Goal: Contribute content: Contribute content

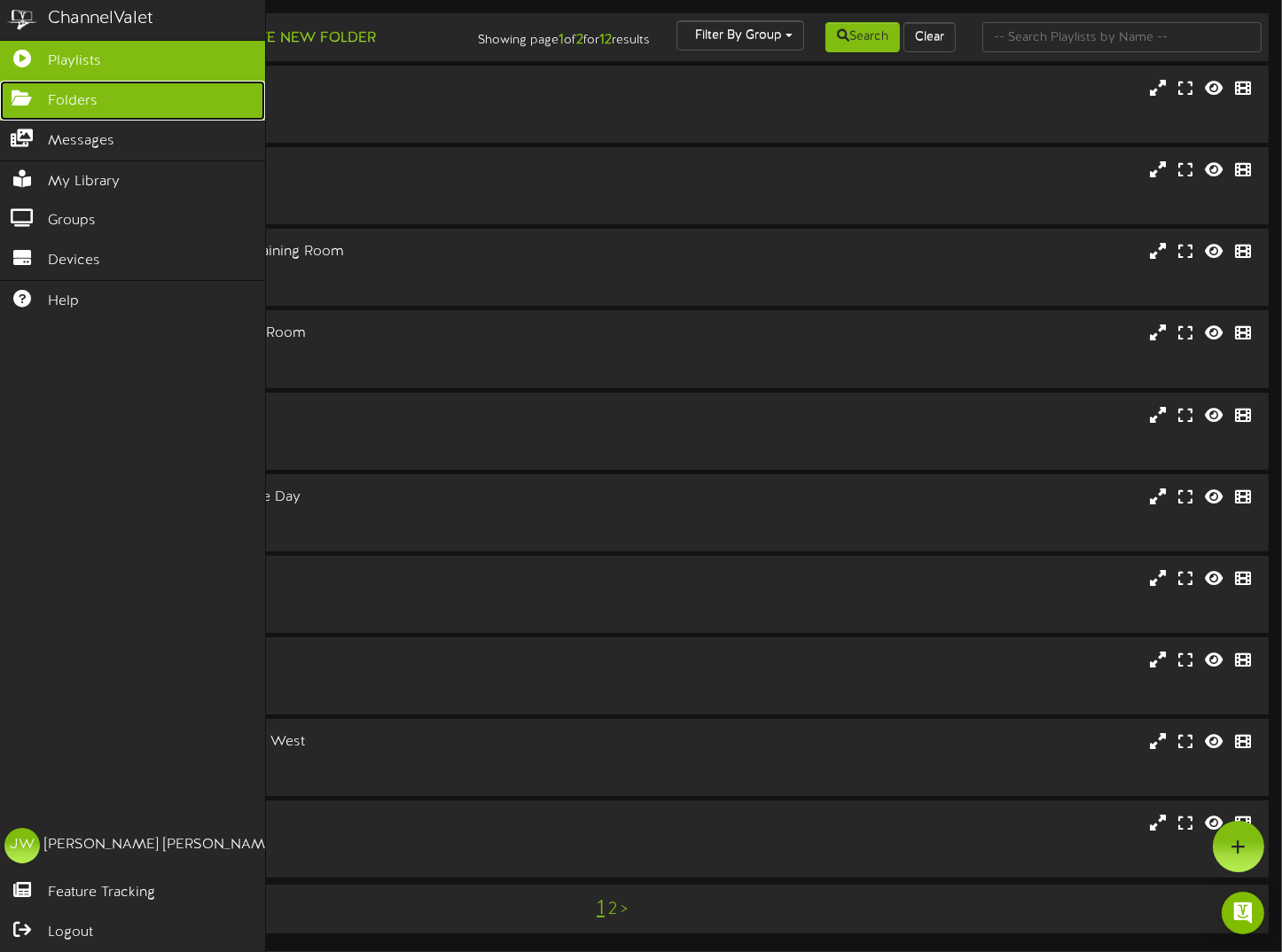
click at [112, 96] on link "Folders" at bounding box center [133, 101] width 265 height 40
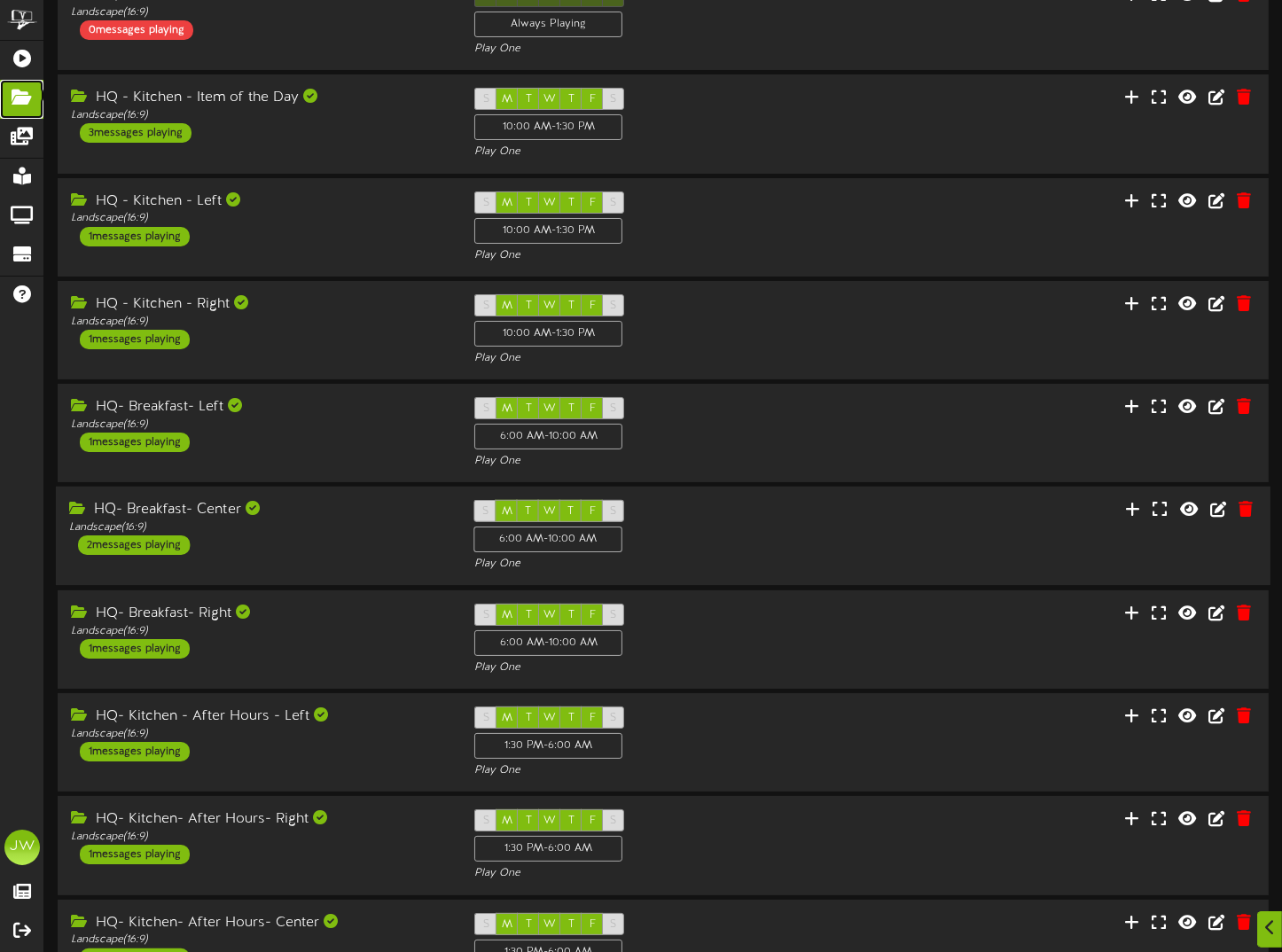
scroll to position [237, 0]
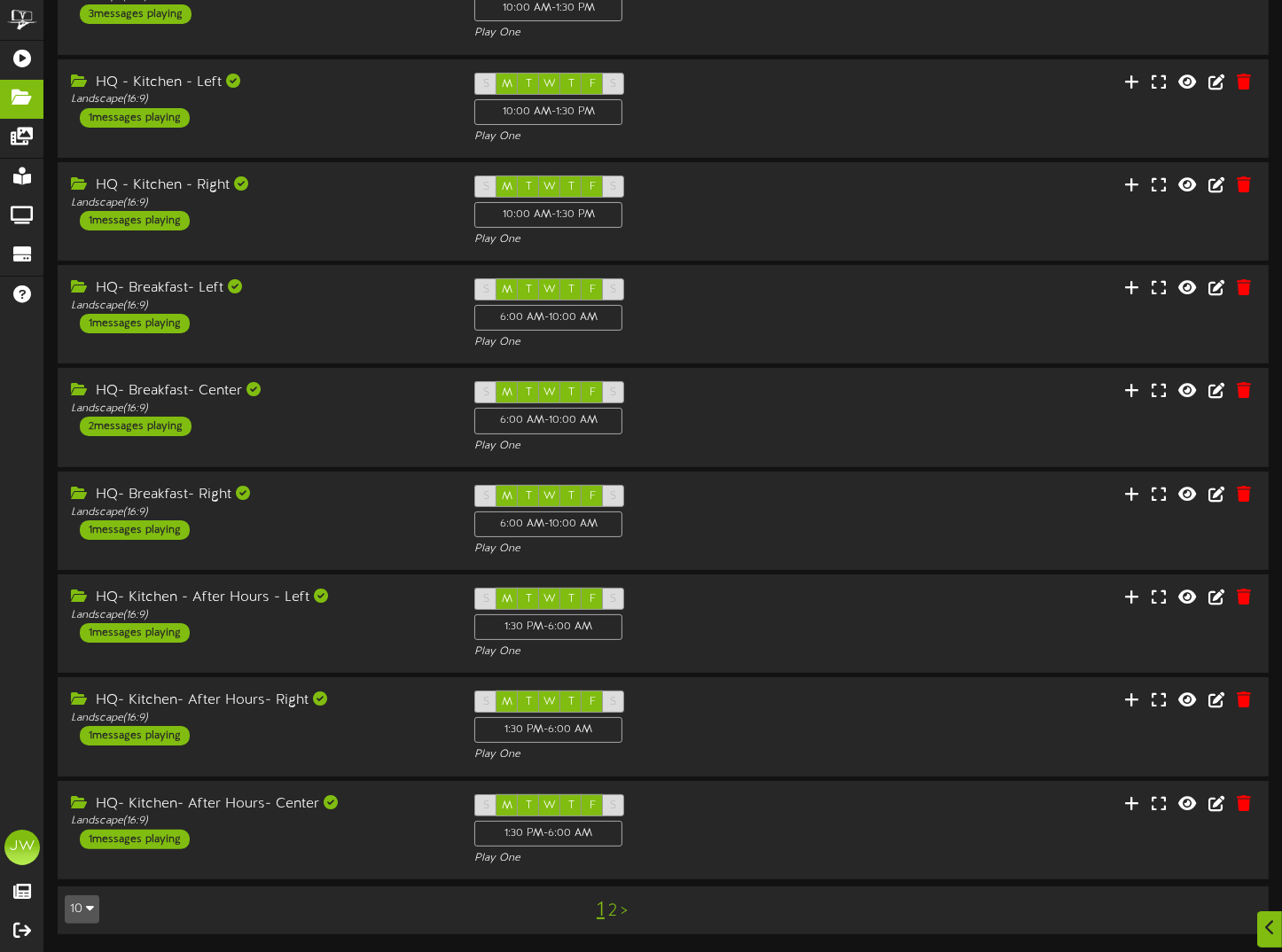
click at [611, 909] on link "2" at bounding box center [612, 912] width 8 height 20
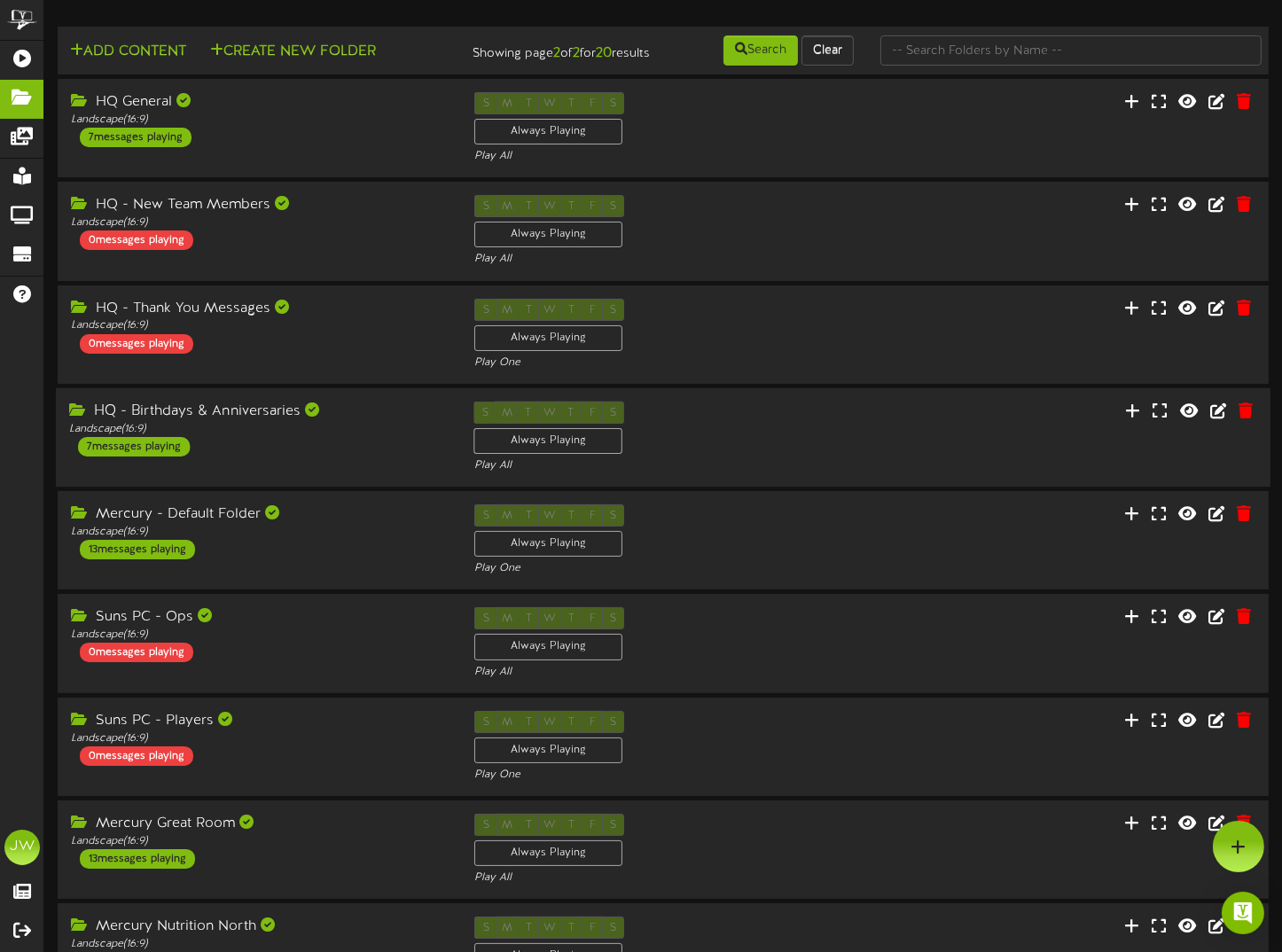
click at [257, 422] on div "HQ - Birthdays & Anniversaries" at bounding box center [259, 412] width 379 height 21
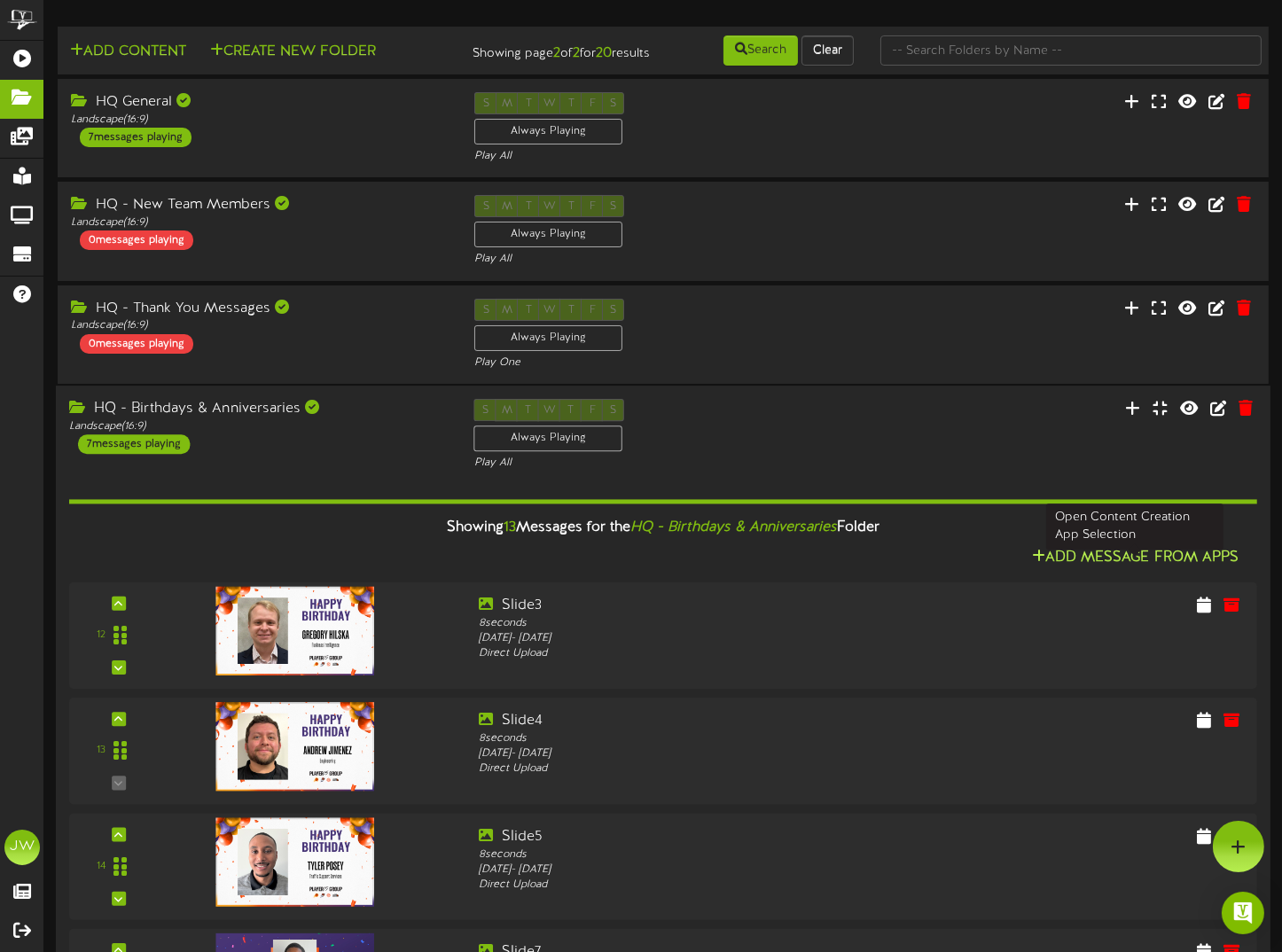
click at [1117, 569] on button "Add Message From Apps" at bounding box center [1135, 559] width 217 height 23
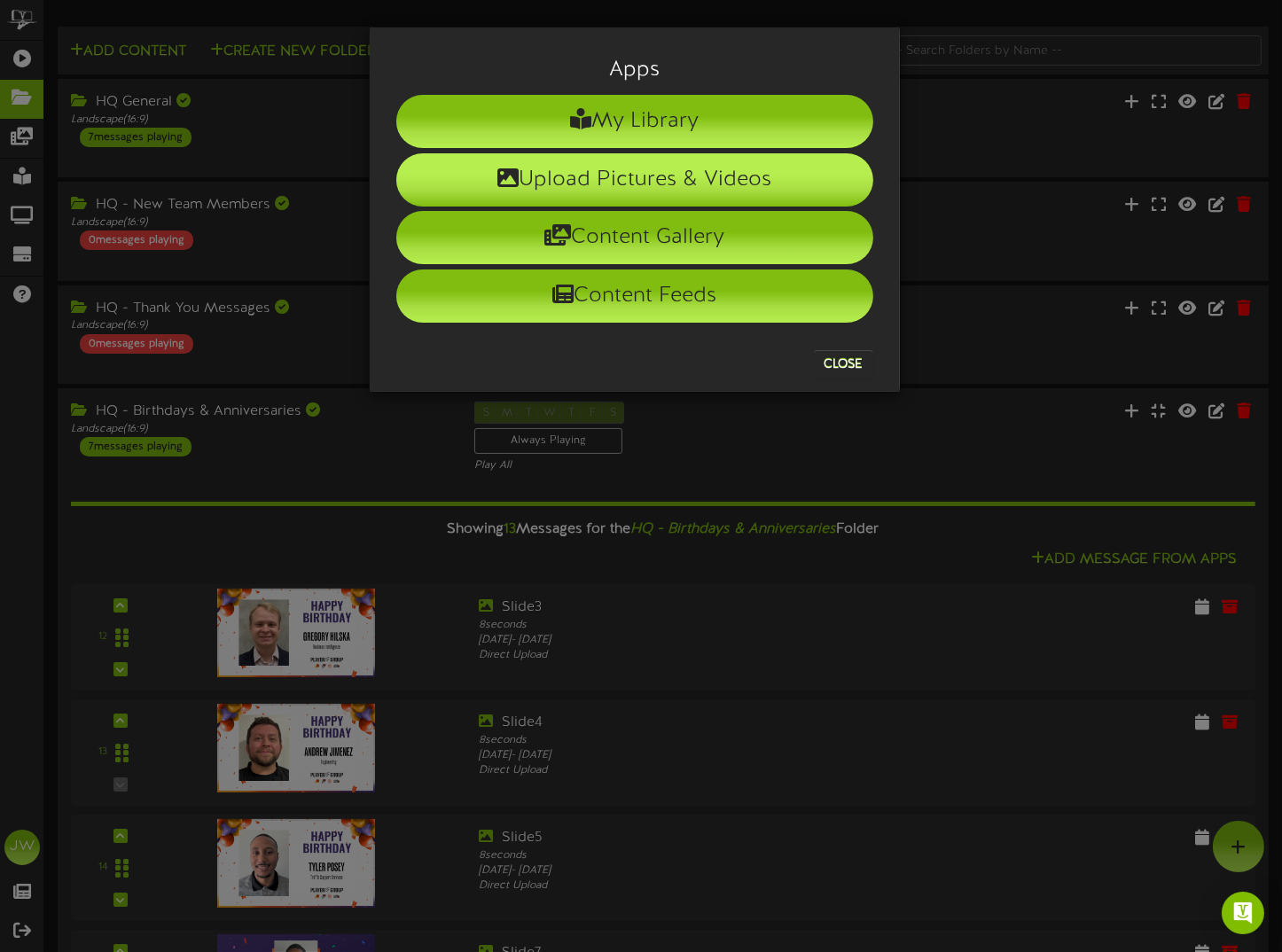
click at [538, 172] on li "Upload Pictures & Videos" at bounding box center [634, 180] width 477 height 54
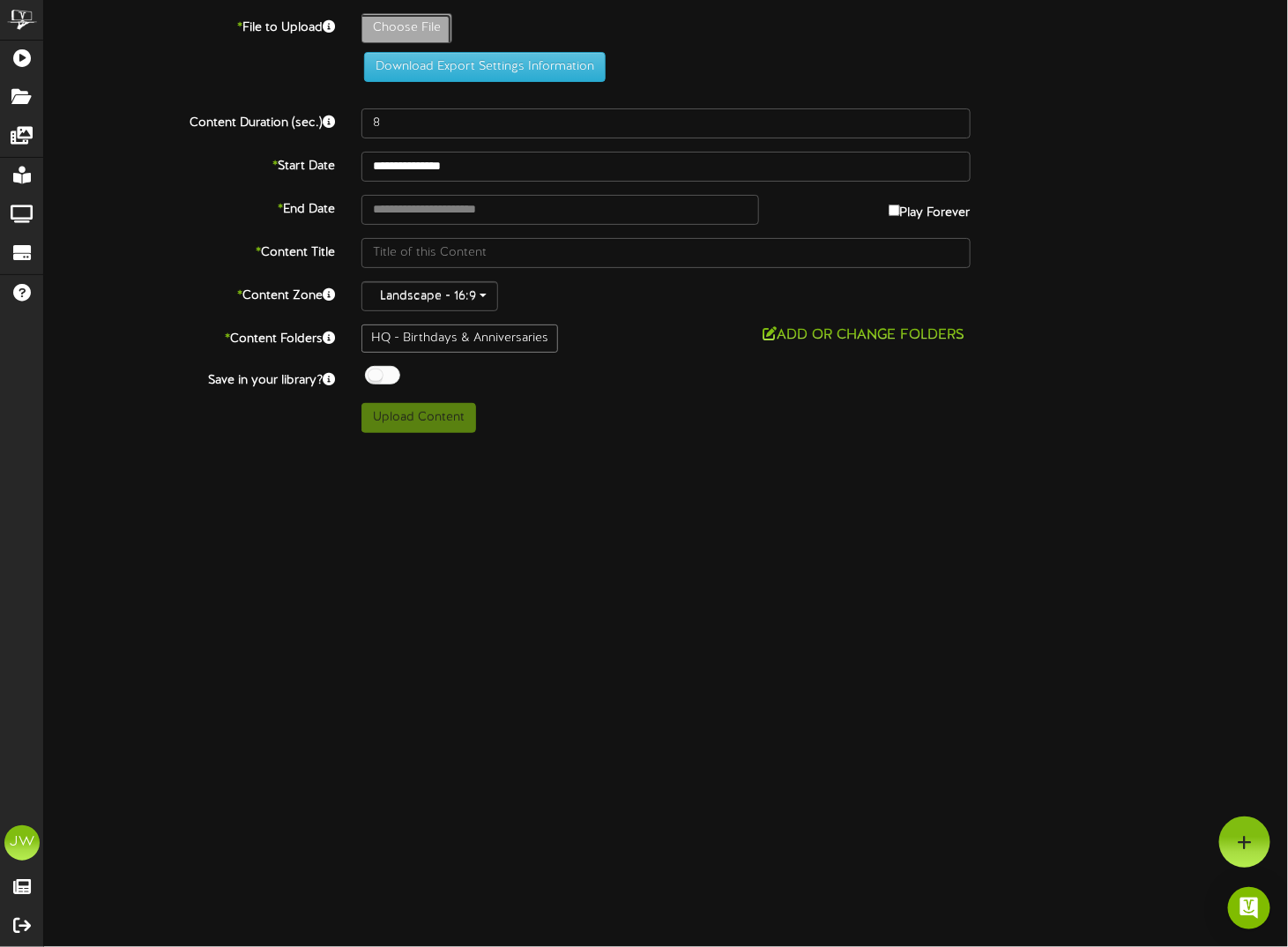
type input "**********"
type input "RickyGould"
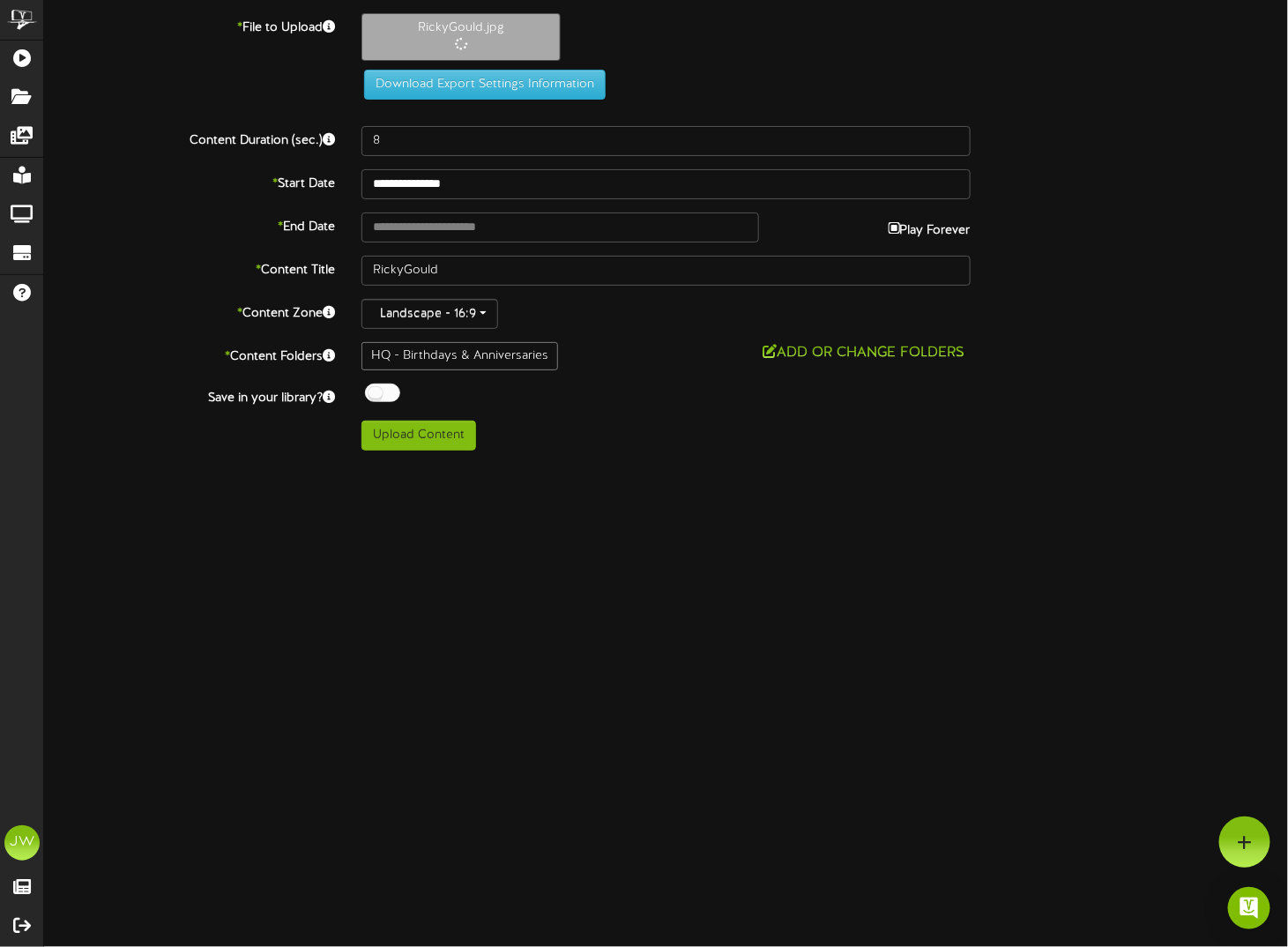
type input "**********"
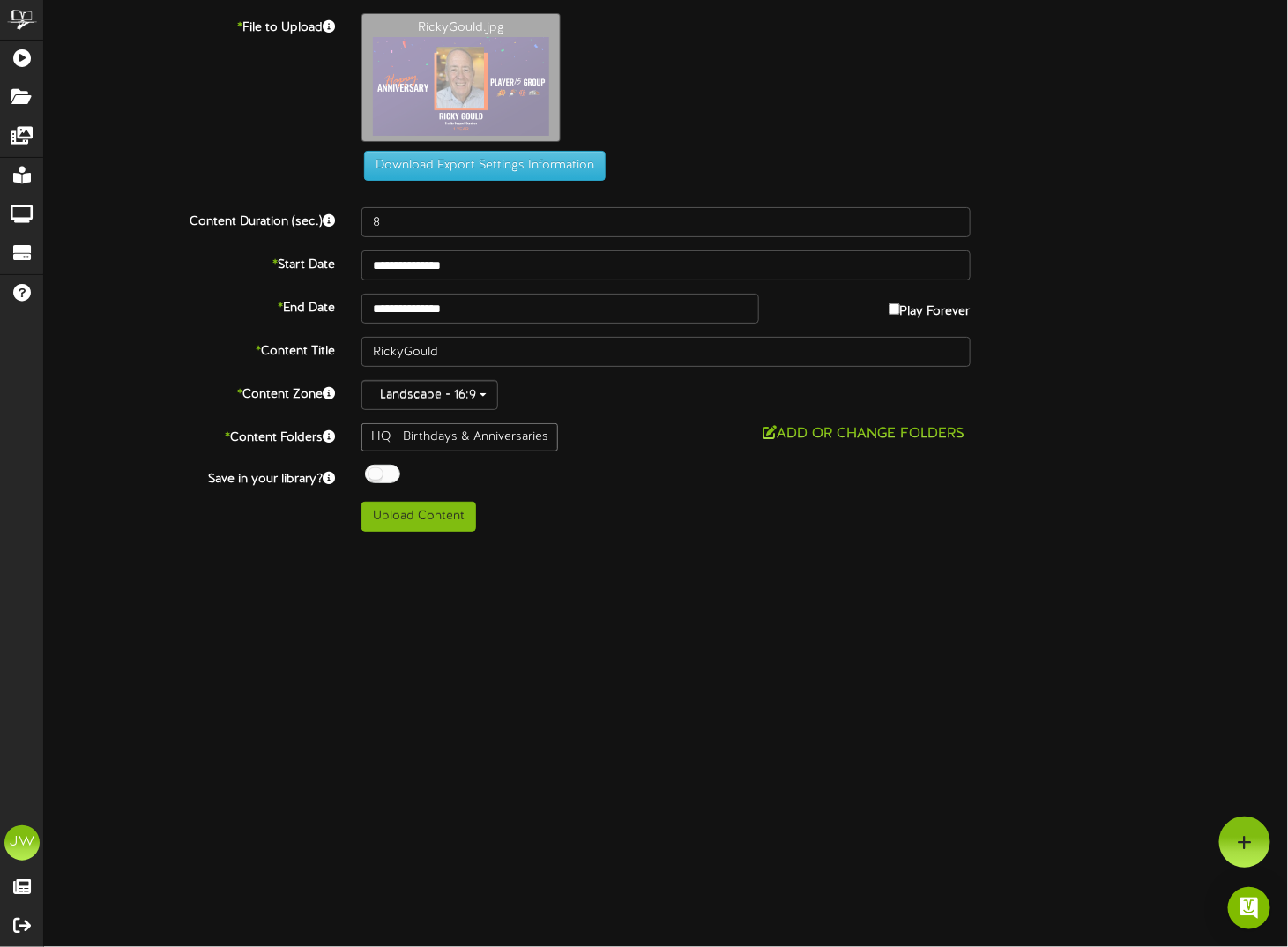
click at [369, 468] on div at bounding box center [383, 474] width 36 height 19
click at [400, 525] on button "Upload Content" at bounding box center [419, 517] width 115 height 30
